Goal: Information Seeking & Learning: Learn about a topic

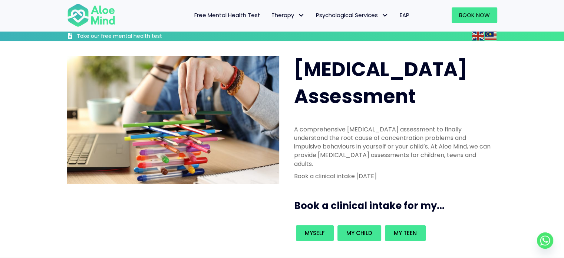
scroll to position [74, 0]
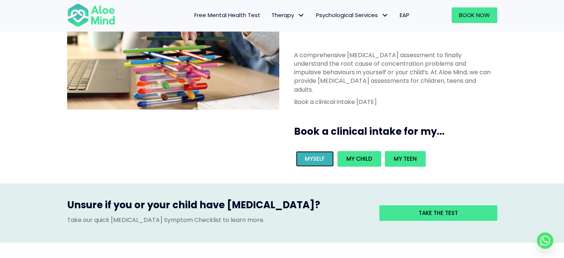
click at [321, 151] on link "Myself" at bounding box center [315, 159] width 38 height 16
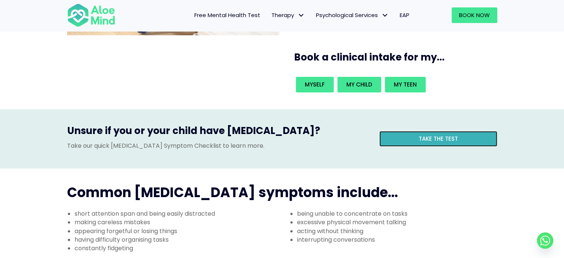
click at [400, 131] on link "Take the test" at bounding box center [438, 139] width 118 height 16
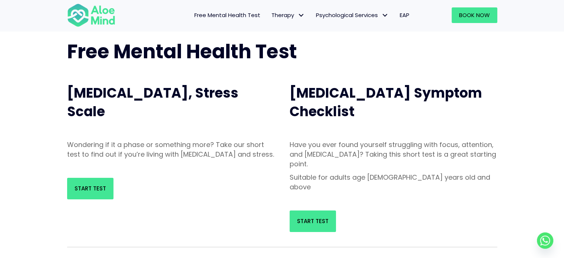
scroll to position [37, 0]
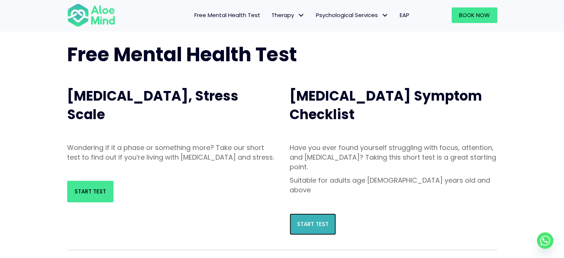
click at [317, 220] on span "Start Test" at bounding box center [313, 224] width 32 height 8
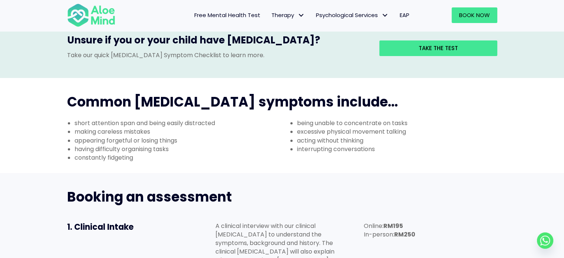
scroll to position [334, 0]
